Goal: Find specific page/section

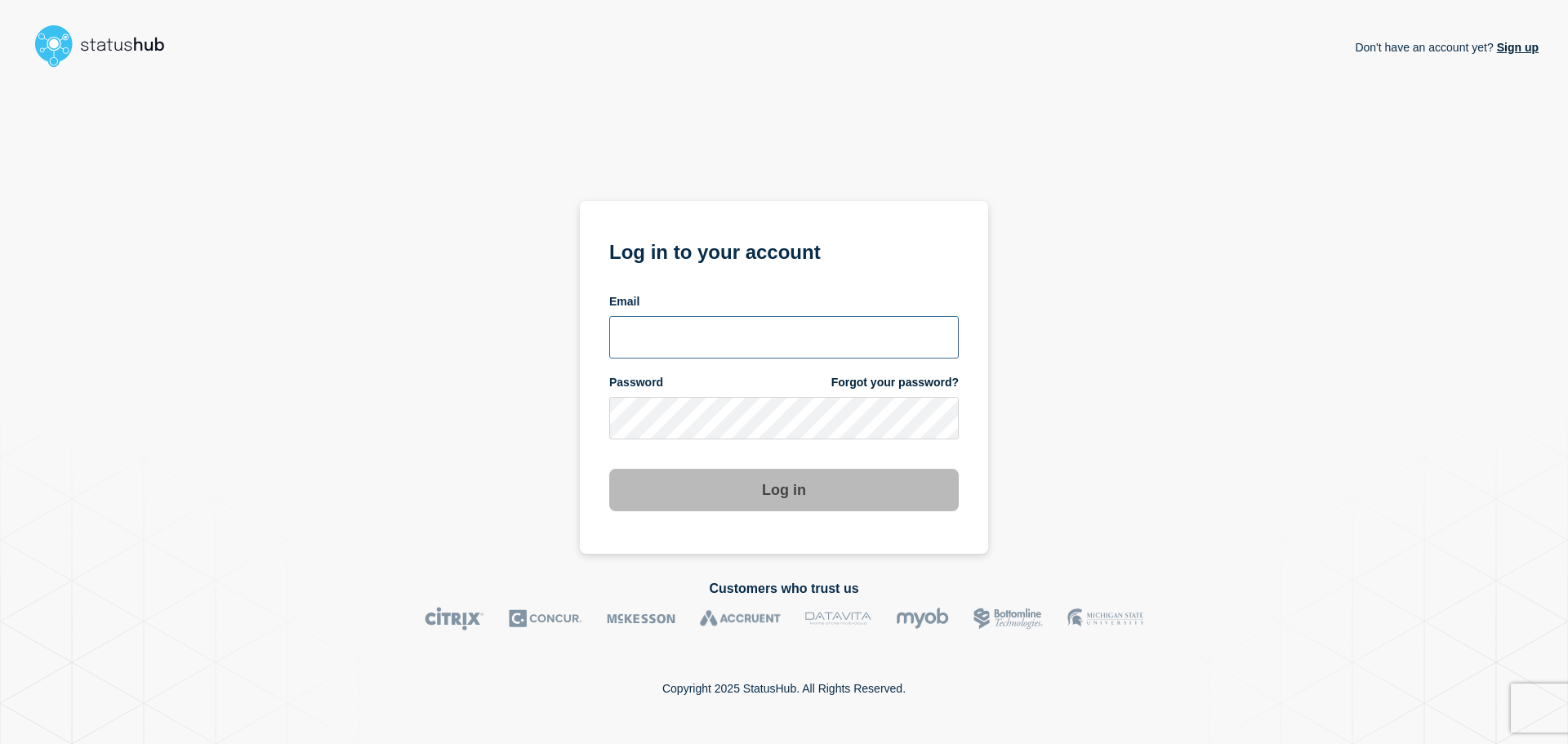
click at [691, 343] on input "email input" at bounding box center [784, 338] width 349 height 43
type input "cdjones@lcisd.org"
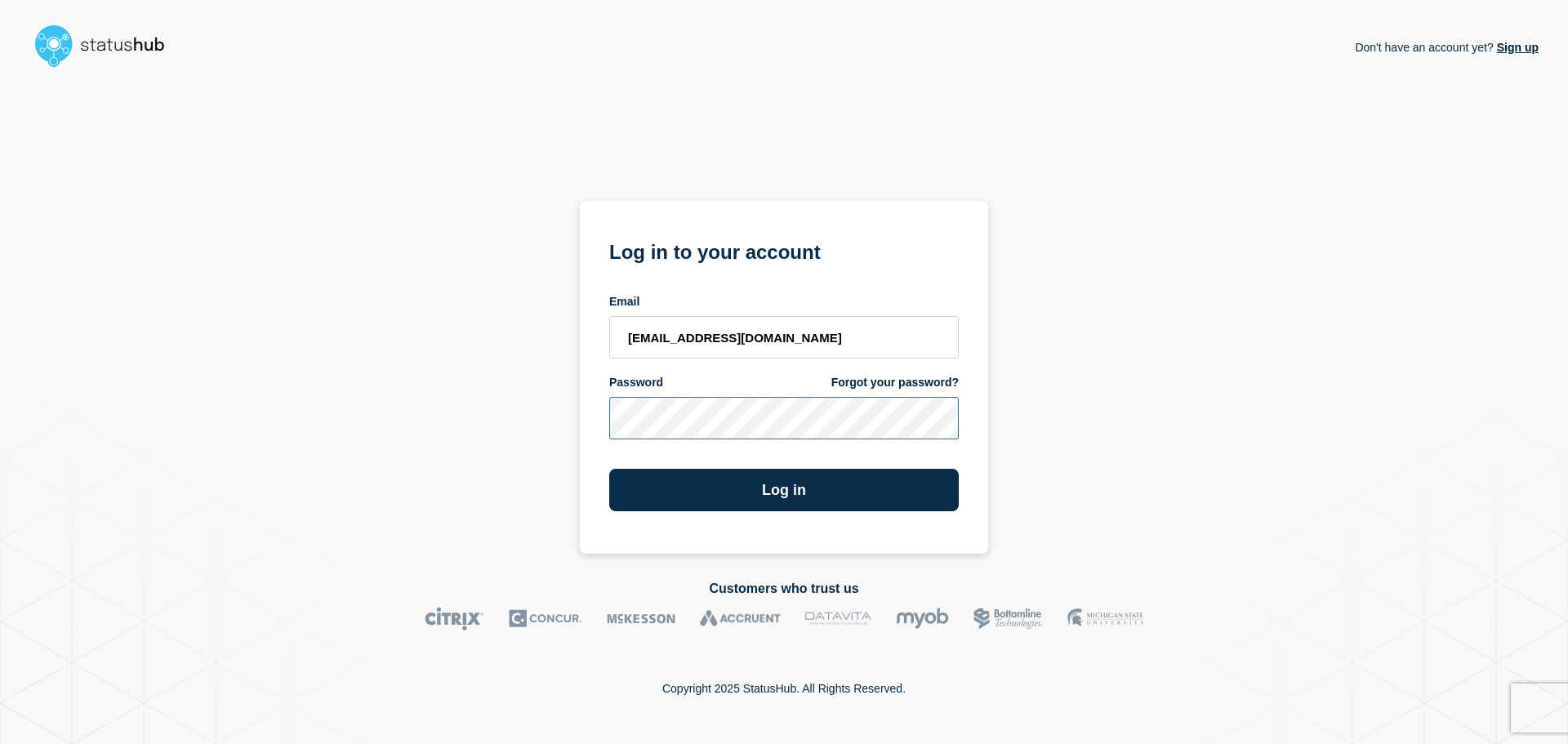
click at [609, 469] on button "Log in" at bounding box center [784, 490] width 349 height 43
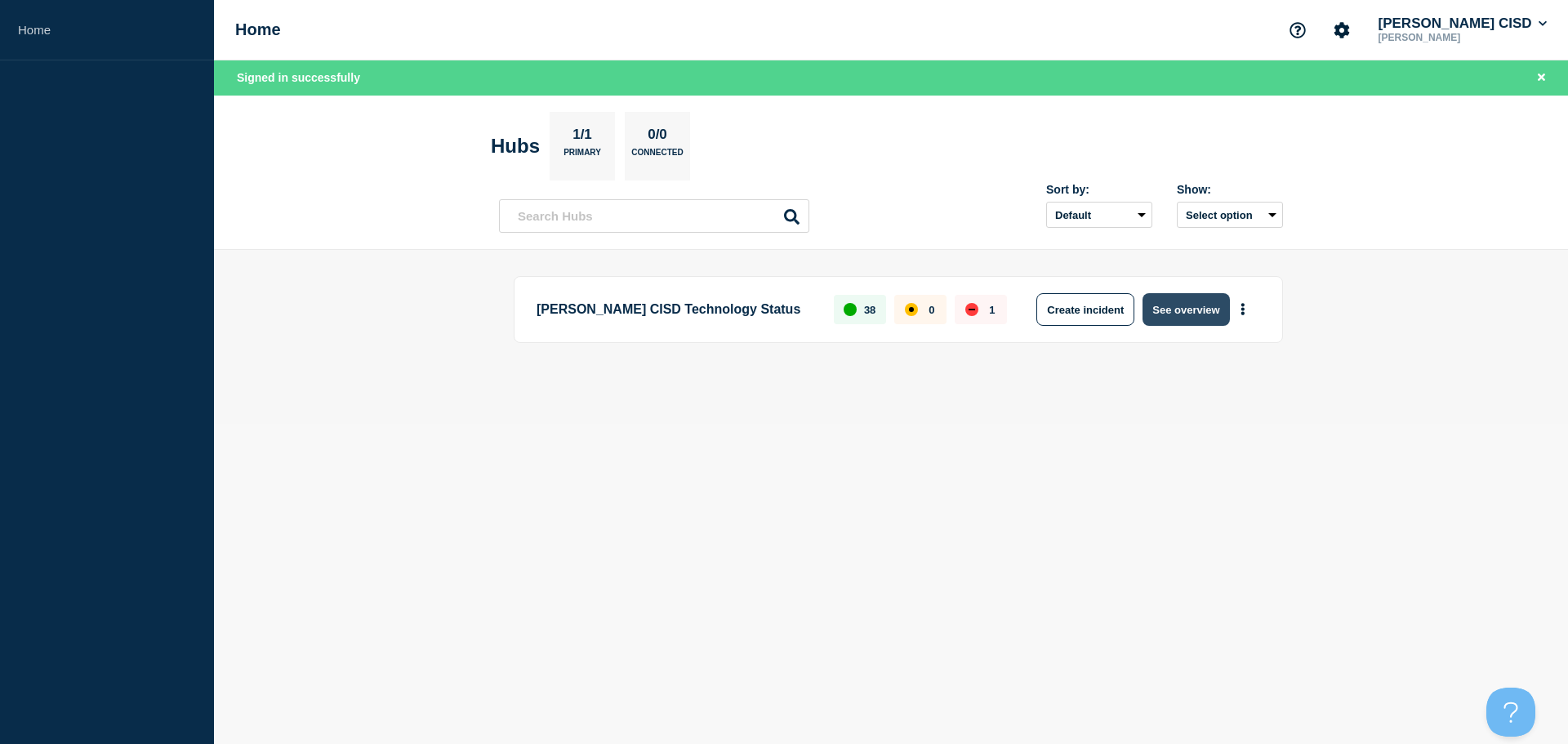
click at [1167, 309] on button "See overview" at bounding box center [1186, 309] width 87 height 33
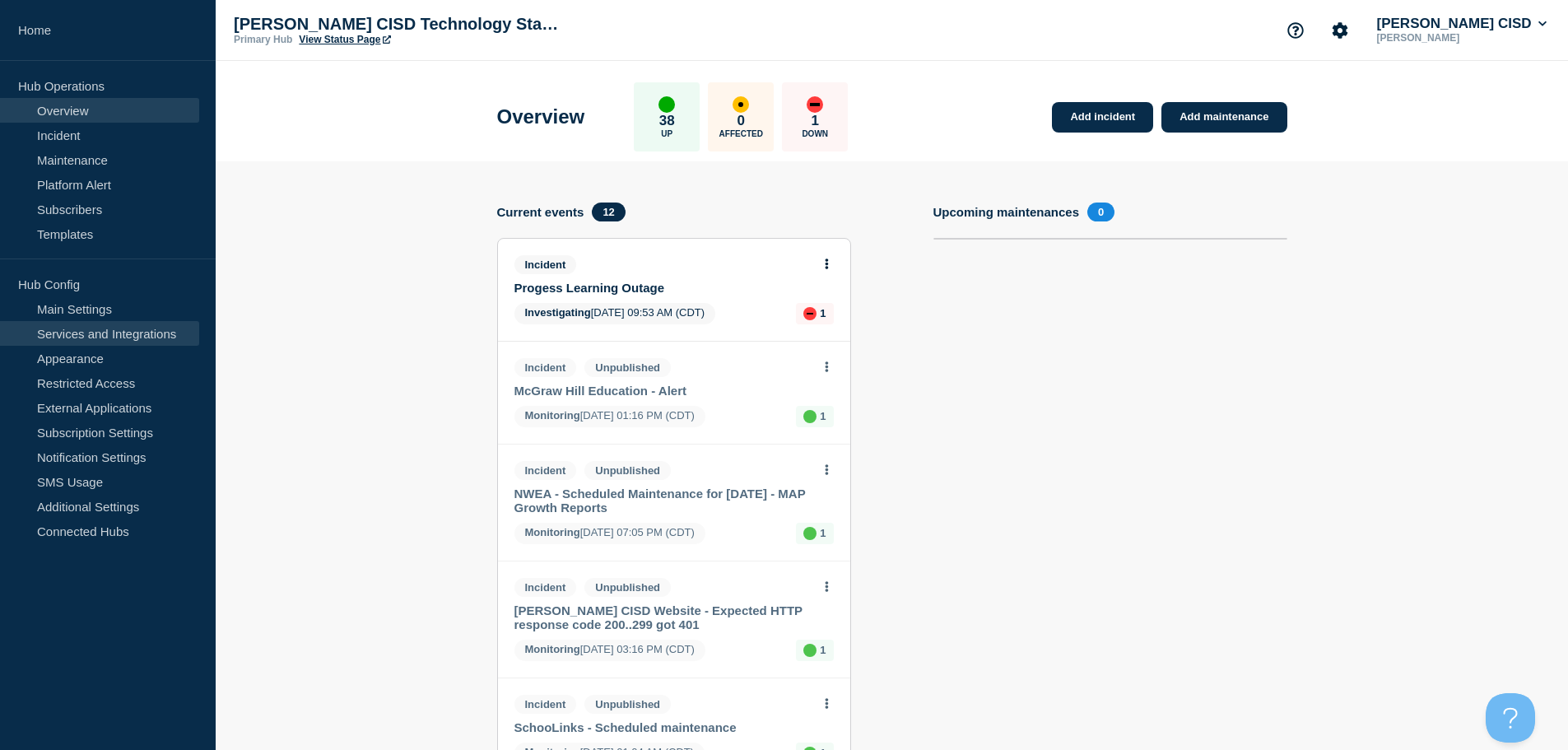
click at [110, 332] on link "Services and Integrations" at bounding box center [99, 333] width 199 height 25
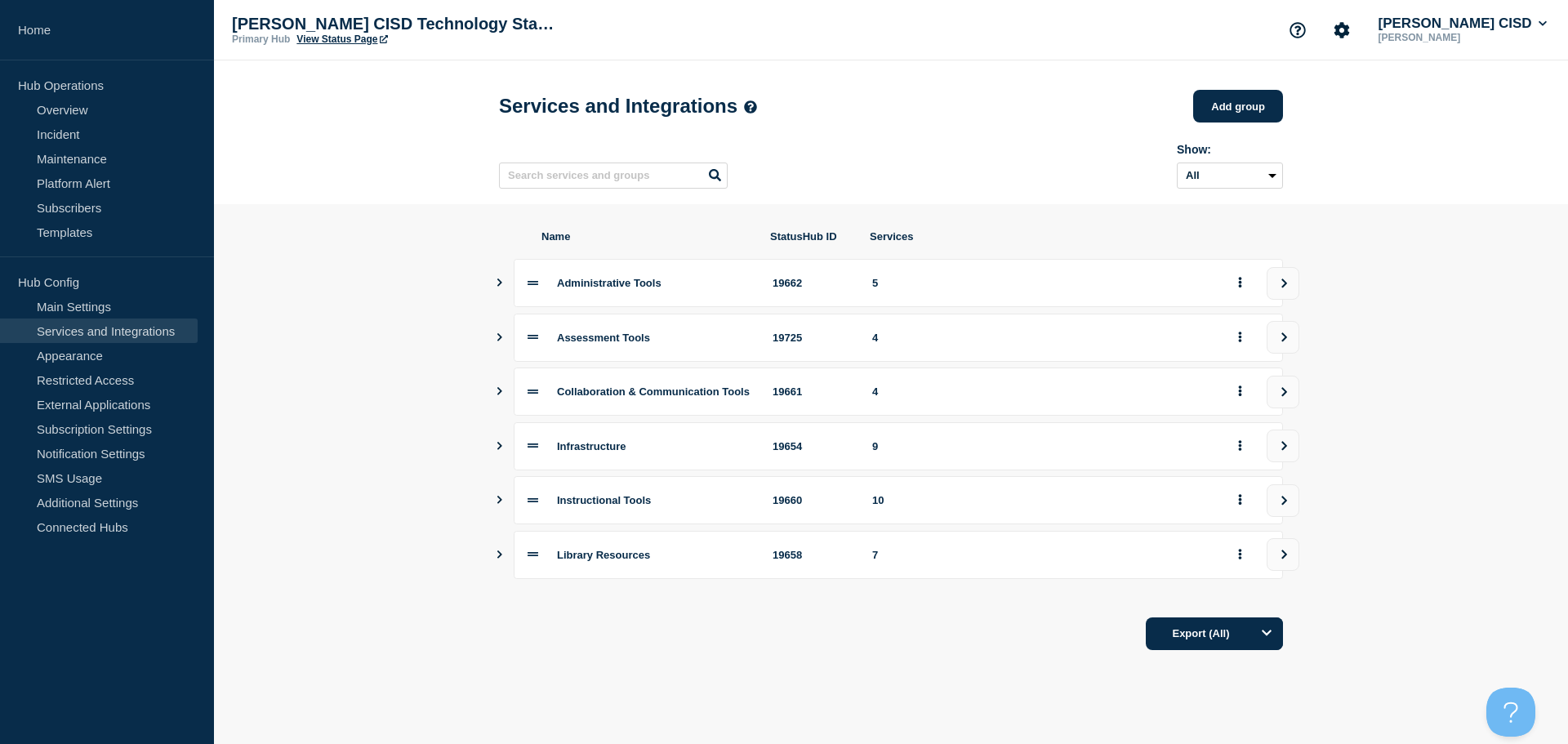
click at [499, 505] on icon "Show services" at bounding box center [499, 499] width 11 height 8
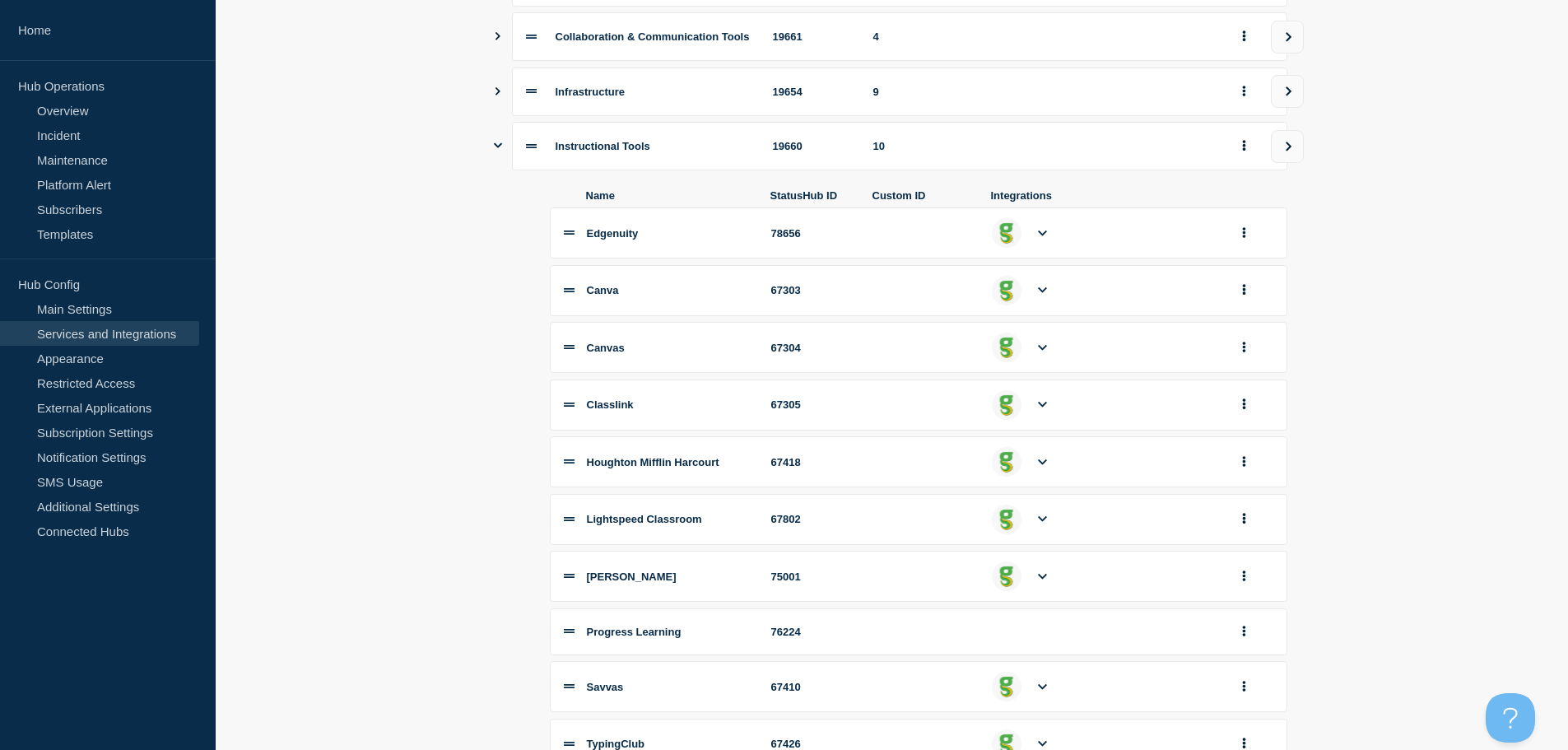
scroll to position [412, 0]
